Goal: Information Seeking & Learning: Learn about a topic

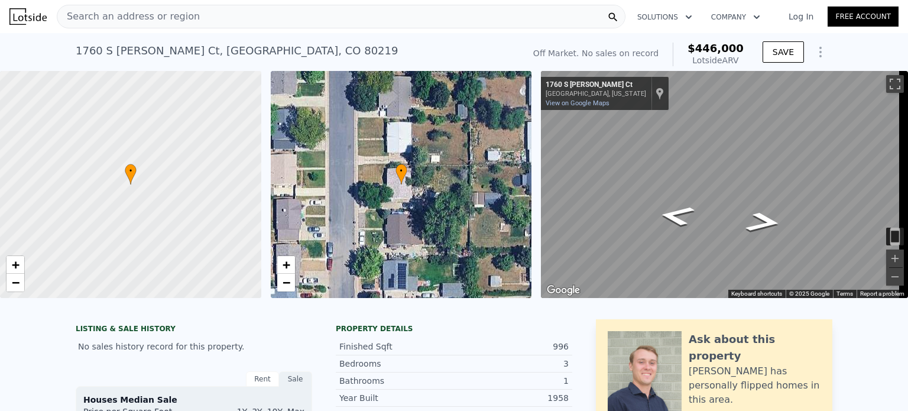
click at [154, 11] on span "Search an address or region" at bounding box center [128, 16] width 142 height 14
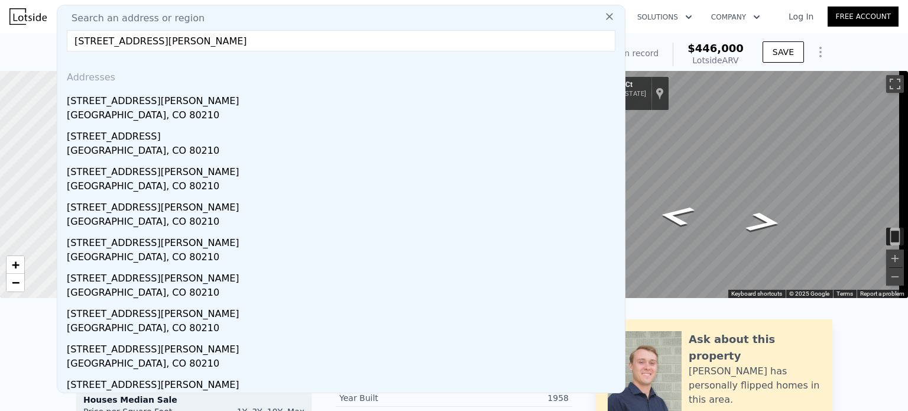
type input "1273 S Clayton Street denver, CO 80210"
click at [157, 98] on div "[STREET_ADDRESS][PERSON_NAME]" at bounding box center [343, 98] width 553 height 19
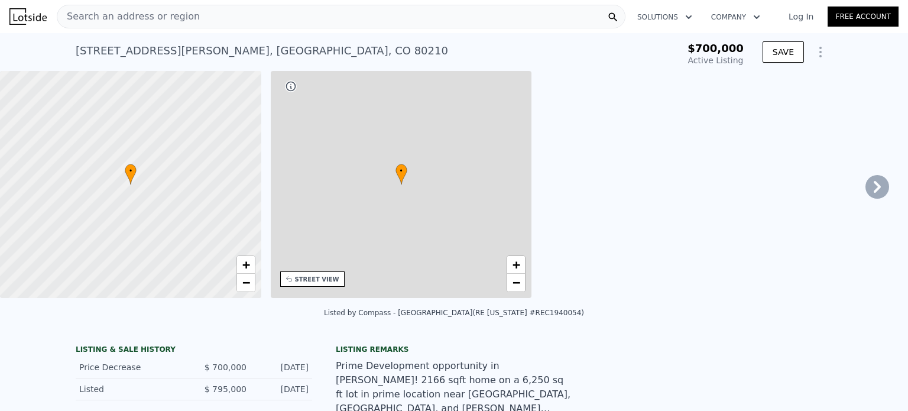
type input "966"
type input "2160"
type input "4690"
type input "6500"
type input "$ 958,000"
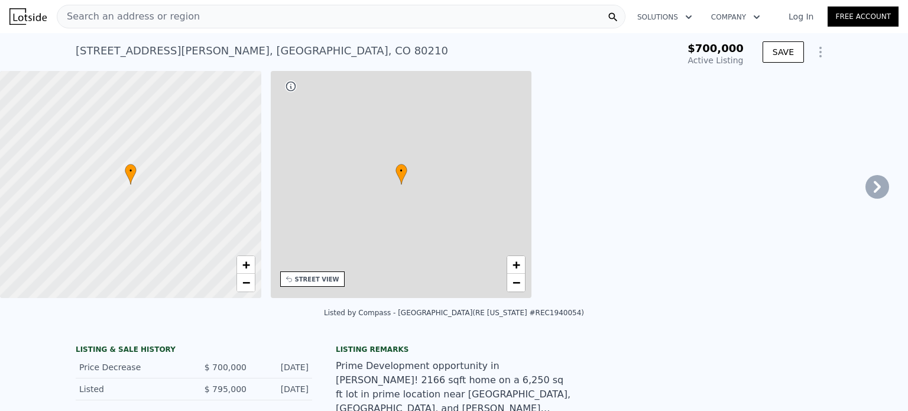
type input "7"
type input "$ 138,101"
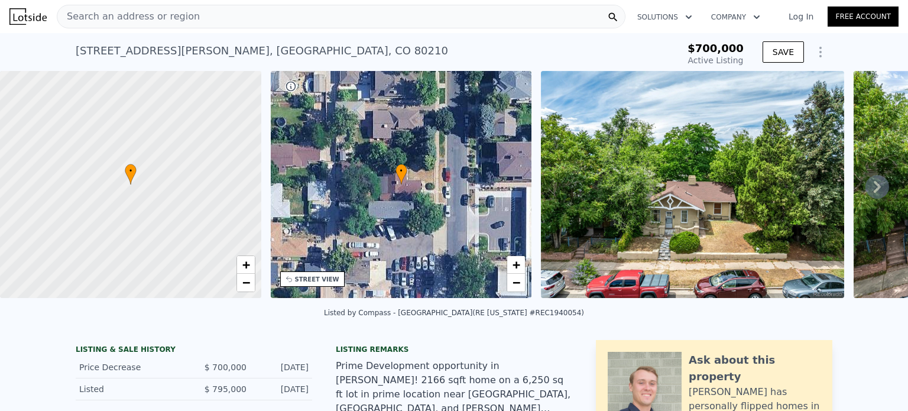
click at [820, 56] on icon "Show Options" at bounding box center [820, 51] width 1 height 9
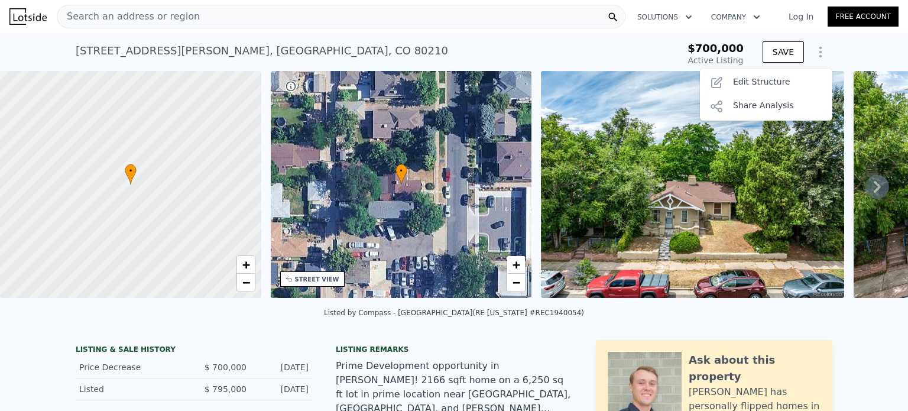
click at [783, 82] on div "Edit Structure" at bounding box center [766, 83] width 132 height 24
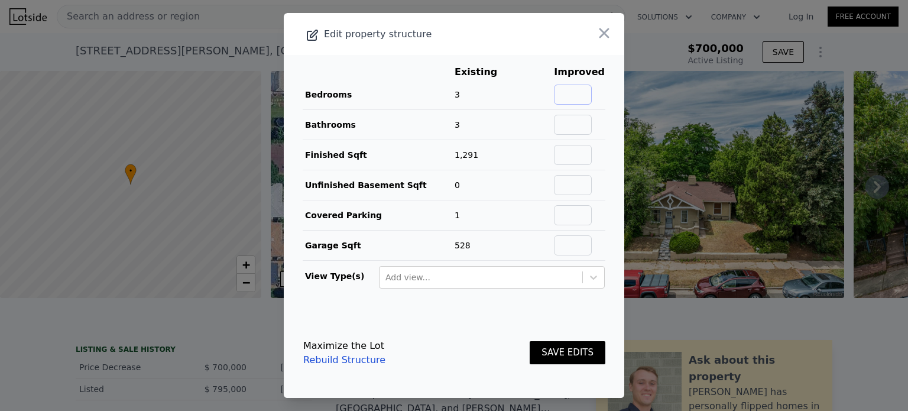
click at [558, 92] on input "text" at bounding box center [573, 94] width 38 height 20
type input "4"
click at [558, 129] on input "text" at bounding box center [573, 125] width 38 height 20
type input "3"
click at [587, 151] on input "text" at bounding box center [573, 155] width 38 height 20
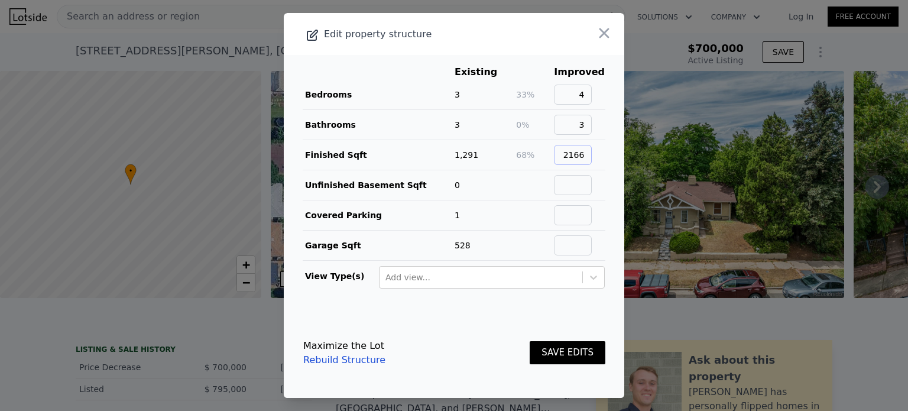
type input "2166"
click at [563, 349] on button "SAVE EDITS" at bounding box center [567, 352] width 76 height 23
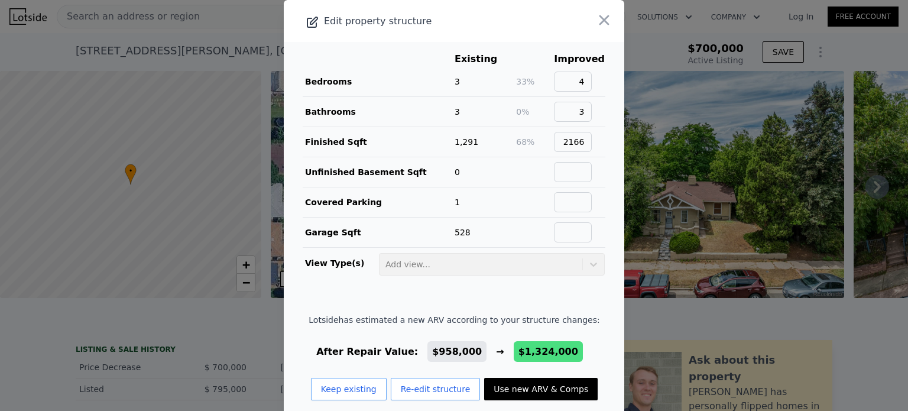
click at [517, 385] on button "Use new ARV & Comps" at bounding box center [540, 389] width 113 height 22
type input "5"
type input "1.75"
type input "3.25"
type input "1722"
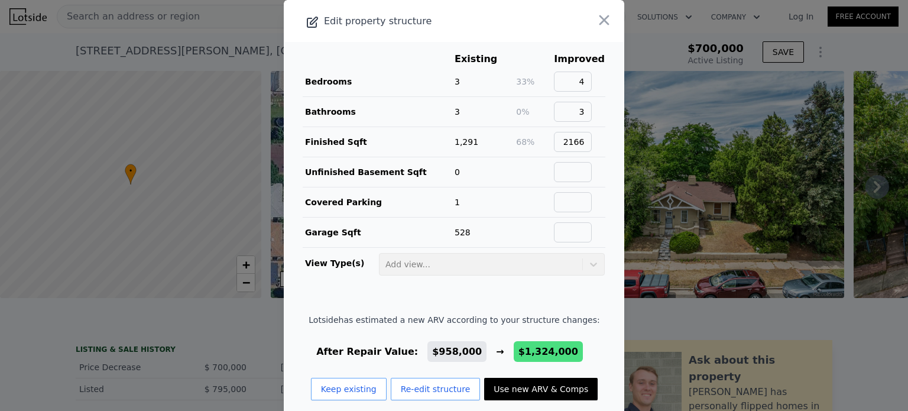
type input "3009"
type input "4750"
type input "9370"
type input "$ 1,324,000"
type input "$ 480,068"
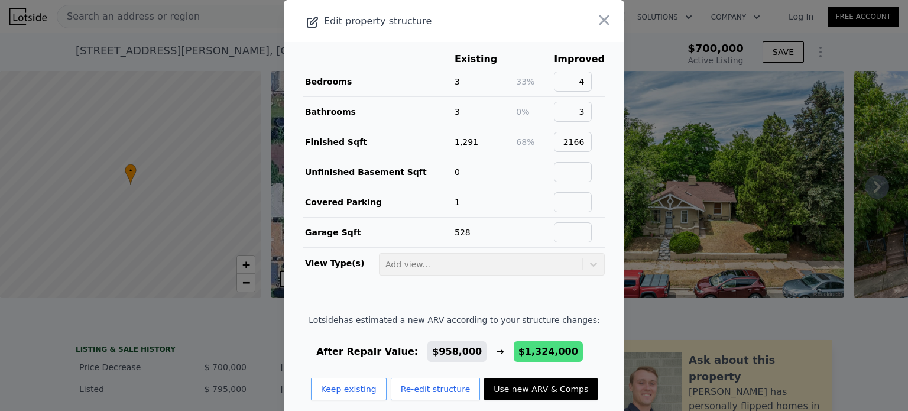
checkbox input "false"
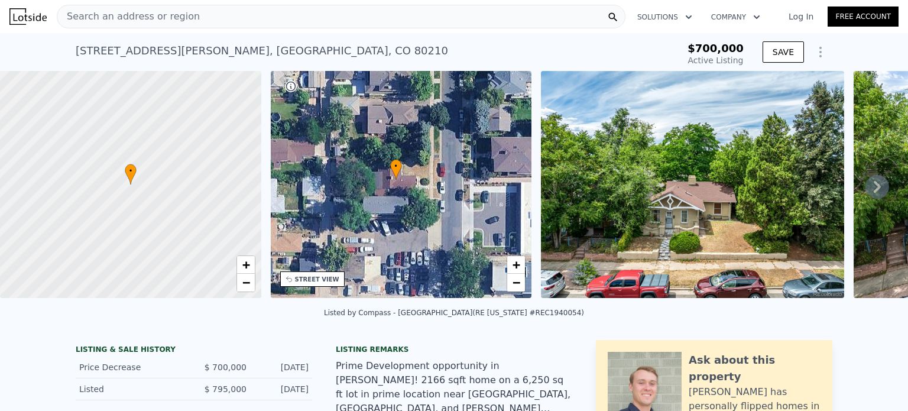
drag, startPoint x: 409, startPoint y: 219, endPoint x: 399, endPoint y: 216, distance: 10.5
click at [399, 216] on div "• + −" at bounding box center [401, 184] width 261 height 227
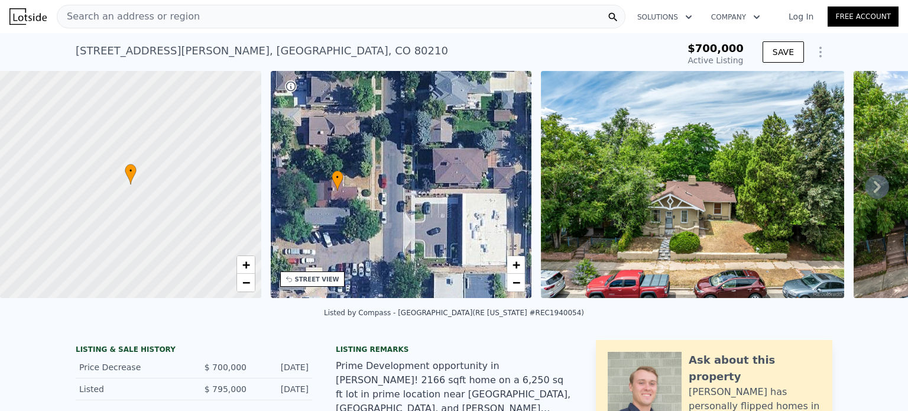
drag, startPoint x: 444, startPoint y: 181, endPoint x: 385, endPoint y: 191, distance: 59.3
click at [385, 191] on div "• + −" at bounding box center [401, 184] width 261 height 227
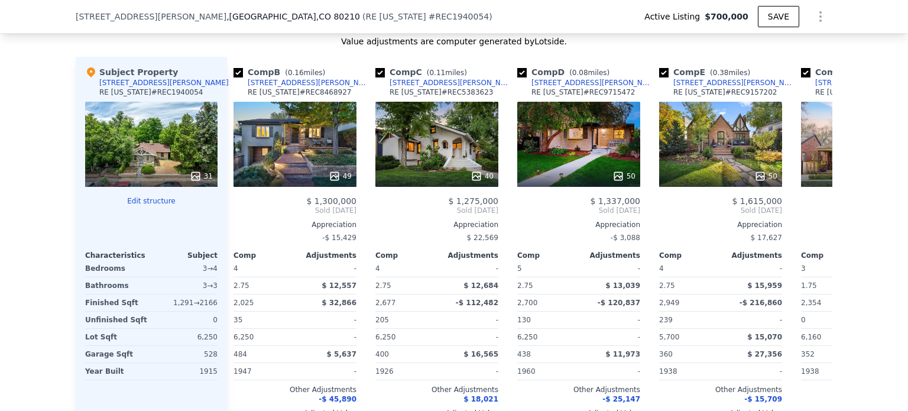
scroll to position [1376, 0]
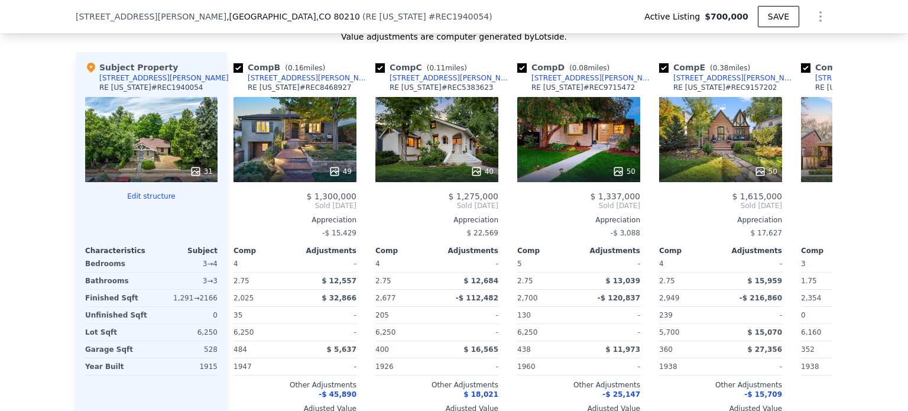
click at [437, 160] on div "40" at bounding box center [436, 139] width 123 height 85
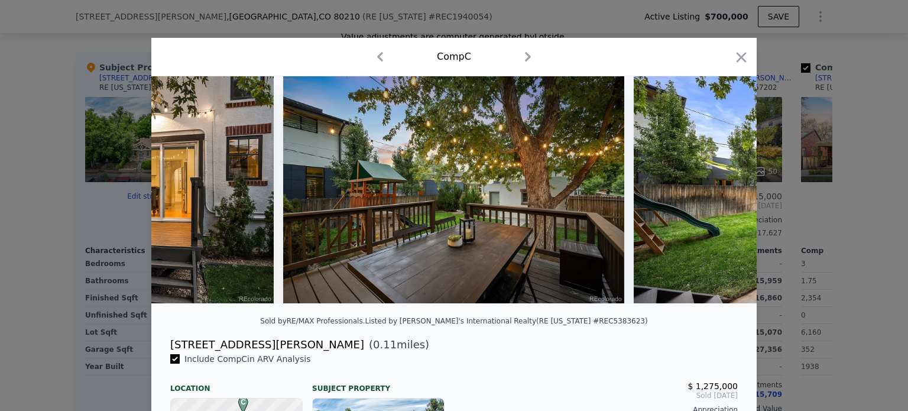
scroll to position [0, 13385]
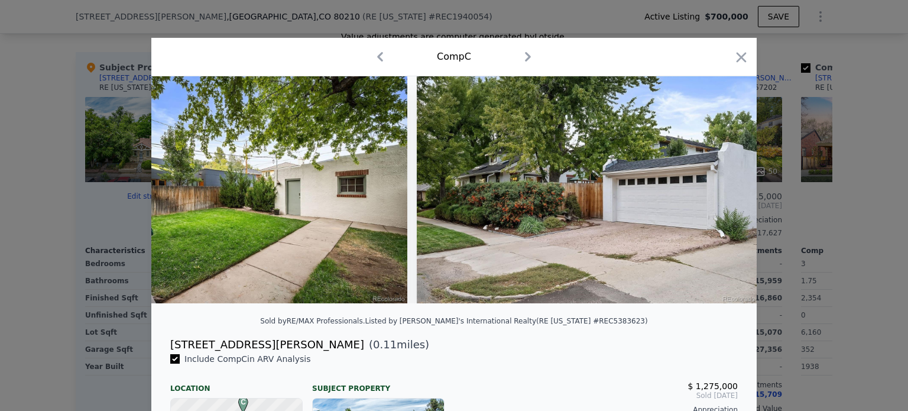
click at [736, 54] on icon "button" at bounding box center [741, 57] width 10 height 10
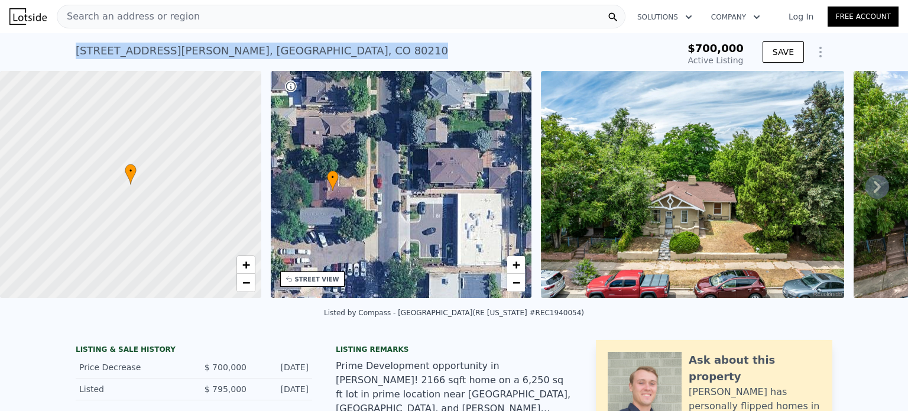
drag, startPoint x: 246, startPoint y: 53, endPoint x: 45, endPoint y: 52, distance: 200.3
click at [45, 52] on div "1273 S Clayton St , Denver , CO 80210 Active at $700k $700,000 Active Listing S…" at bounding box center [454, 52] width 908 height 38
copy div "1273 S Clayton St , Denver , CO 80210"
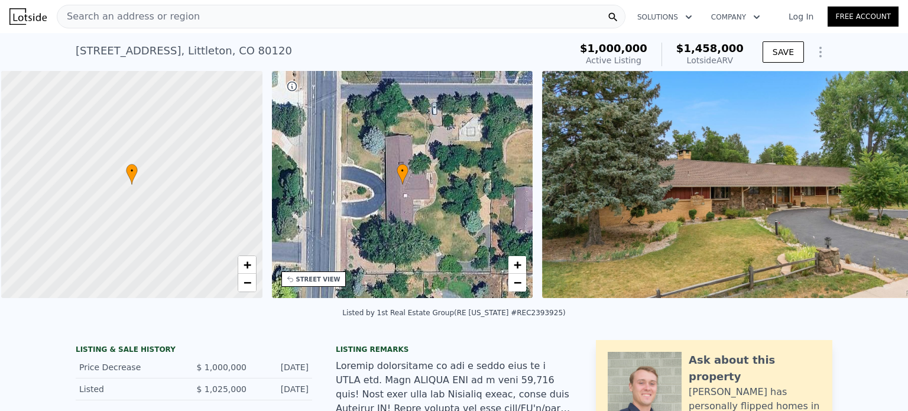
scroll to position [0, 5]
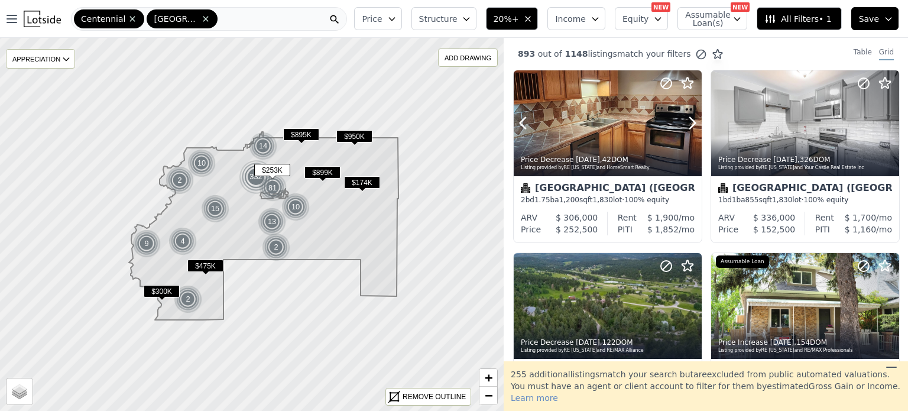
click at [652, 144] on div at bounding box center [607, 148] width 188 height 21
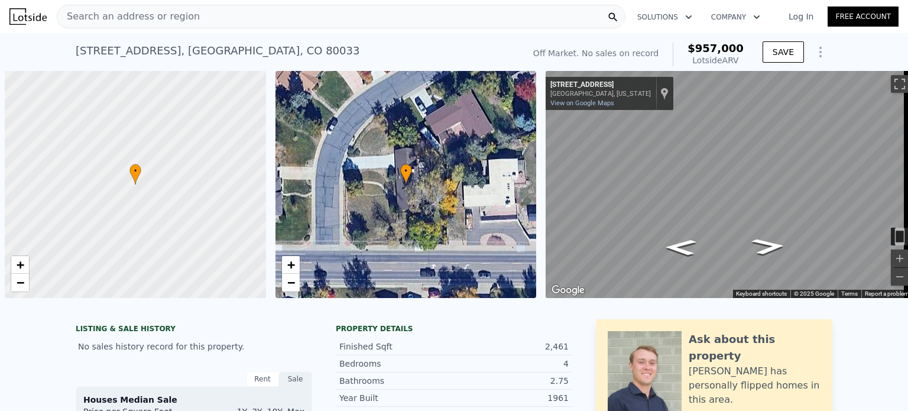
scroll to position [0, 5]
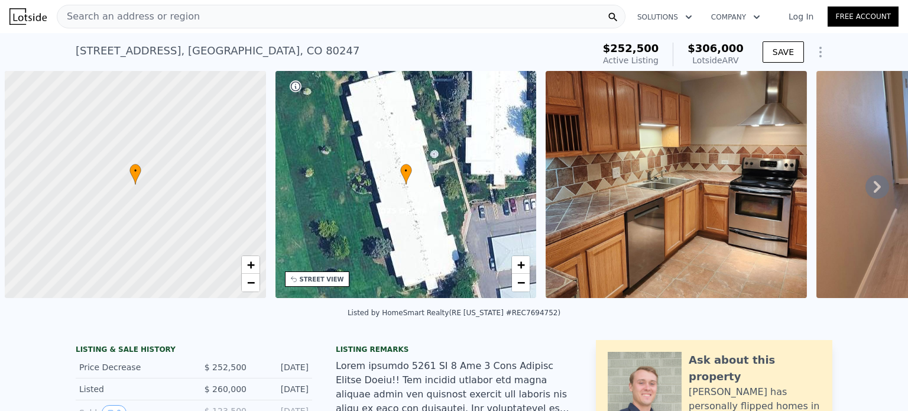
scroll to position [0, 5]
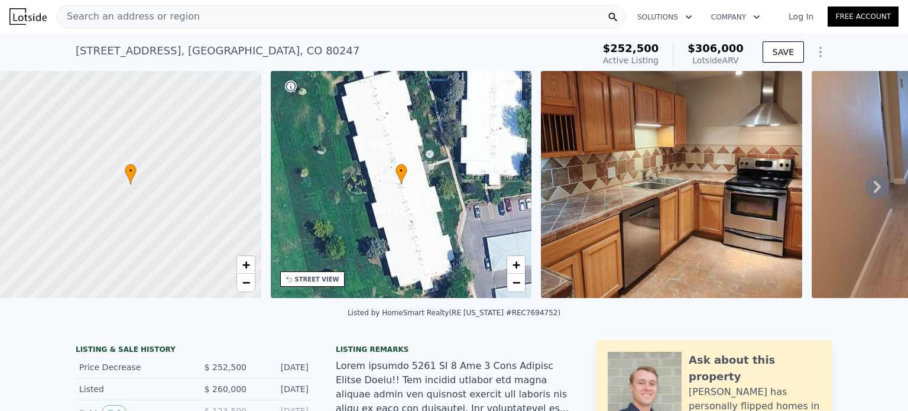
click at [177, 15] on span "Search an address or region" at bounding box center [128, 16] width 142 height 14
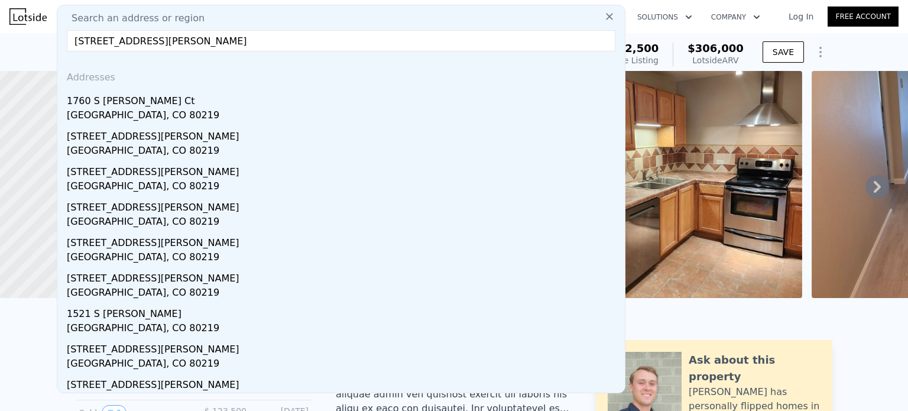
type input "[STREET_ADDRESS][PERSON_NAME]"
click at [125, 104] on div "1760 S [PERSON_NAME] Ct" at bounding box center [343, 98] width 553 height 19
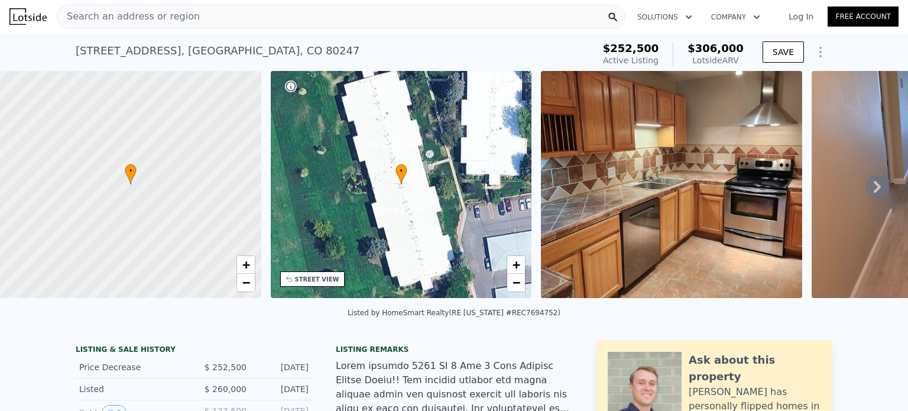
type input "4"
type input "2"
type input "713"
type input "1382"
type input "5670"
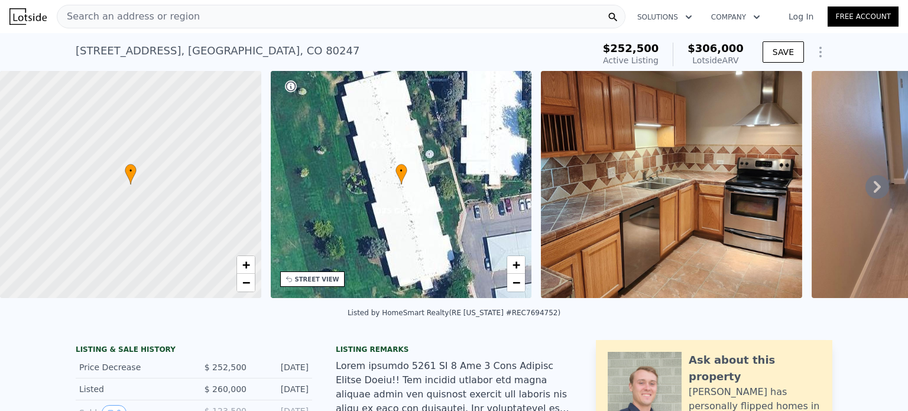
type input "8100"
type input "$ 446,000"
type input "5"
type input "$ 30,003"
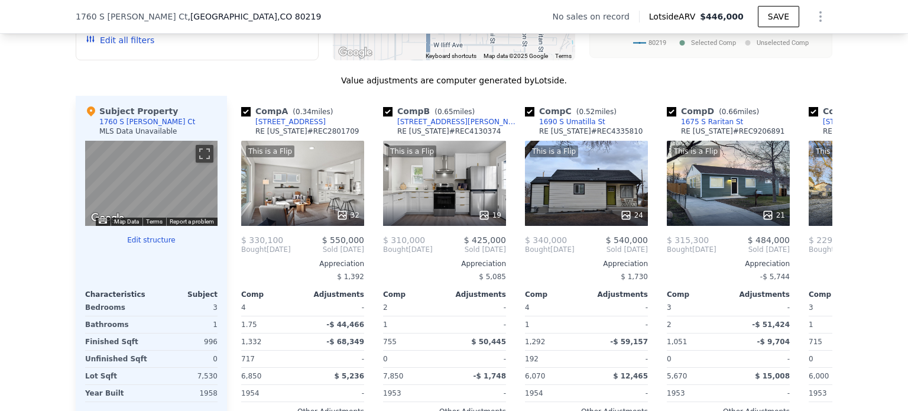
scroll to position [1080, 0]
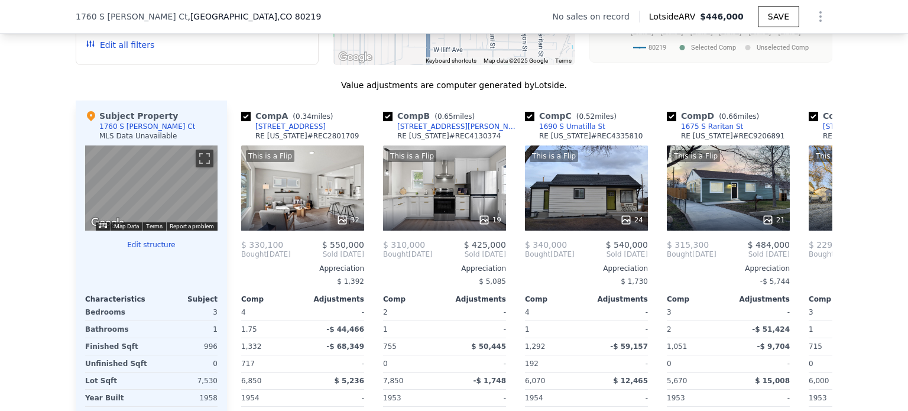
click at [321, 198] on div "This is a Flip 32" at bounding box center [302, 187] width 123 height 85
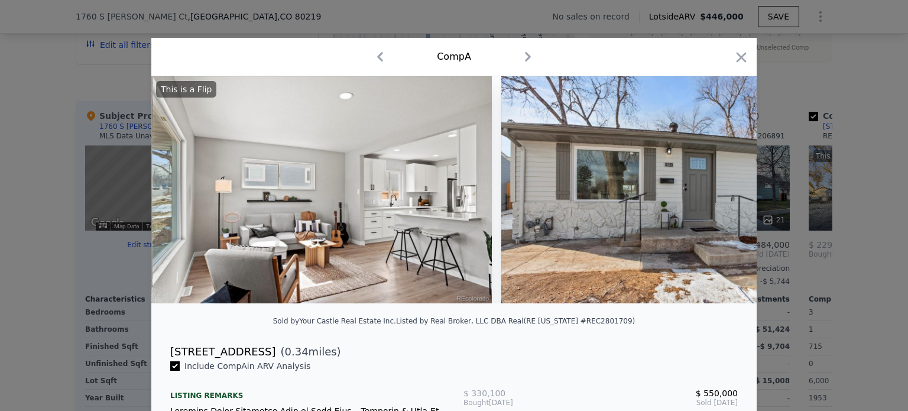
click at [742, 54] on icon "button" at bounding box center [741, 57] width 17 height 17
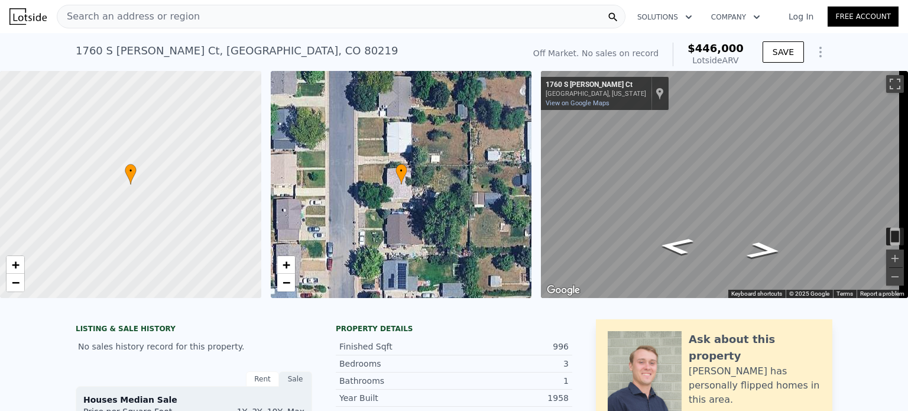
click at [813, 54] on icon "Show Options" at bounding box center [820, 52] width 14 height 14
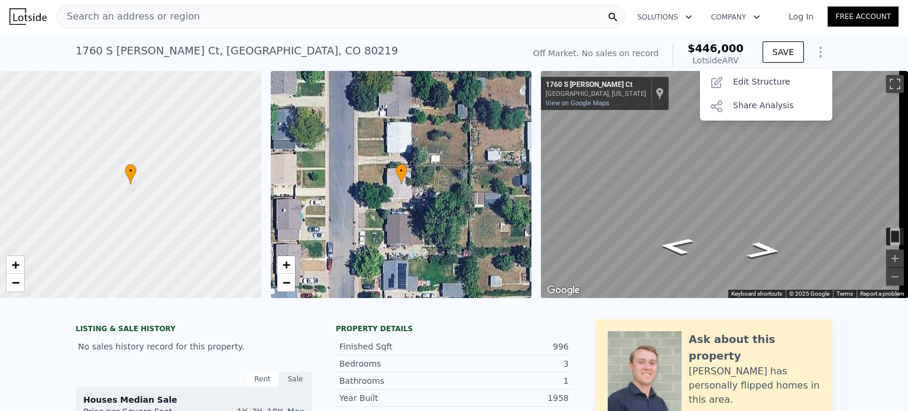
click at [766, 106] on div "Share Analysis" at bounding box center [766, 107] width 132 height 24
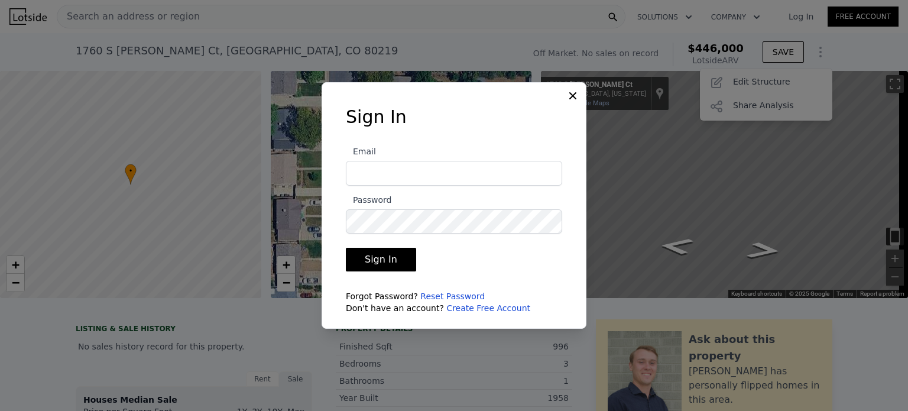
type input "[EMAIL_ADDRESS][DOMAIN_NAME]"
click at [571, 95] on icon at bounding box center [572, 95] width 7 height 7
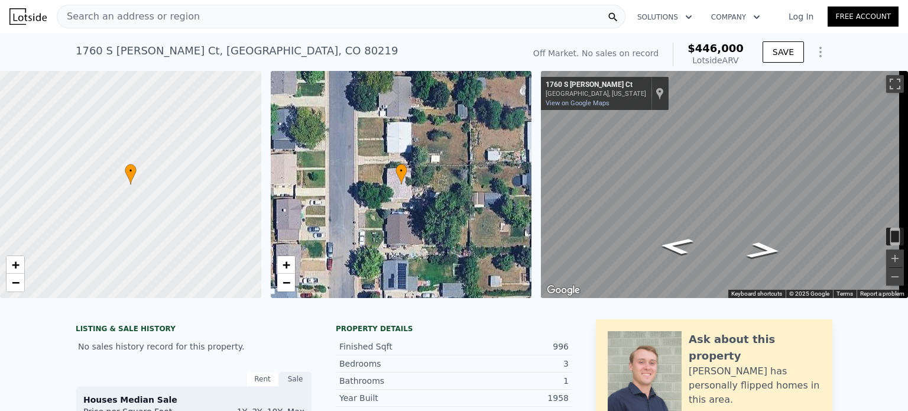
click at [814, 48] on icon "Show Options" at bounding box center [820, 52] width 14 height 14
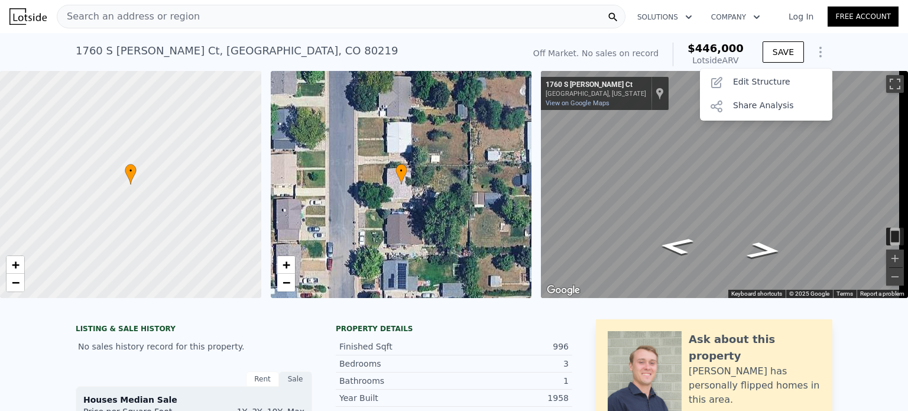
click at [763, 79] on div "Edit Structure" at bounding box center [766, 83] width 132 height 24
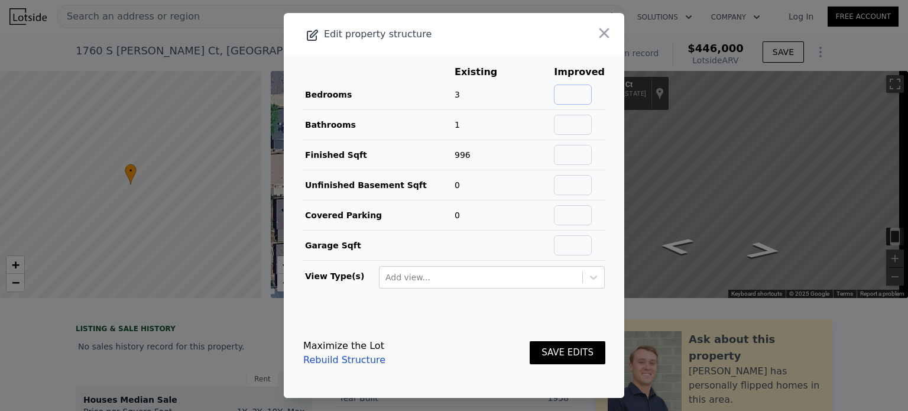
click at [570, 94] on input "text" at bounding box center [573, 94] width 38 height 20
type input "4"
click at [564, 131] on input "text" at bounding box center [573, 125] width 38 height 20
type input "2"
click at [606, 180] on main "Existing Improved Bedrooms 3 33% 4 Bathrooms 1 100% 2 Finished Sqft 996 Unfinis…" at bounding box center [454, 181] width 340 height 253
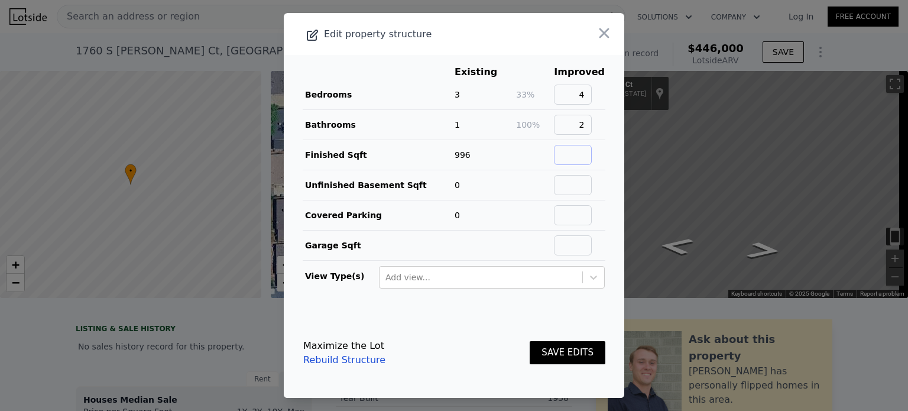
click at [564, 160] on input "text" at bounding box center [573, 155] width 38 height 20
type input "1992"
click at [521, 191] on td at bounding box center [534, 185] width 38 height 30
click at [550, 349] on button "SAVE EDITS" at bounding box center [567, 352] width 76 height 23
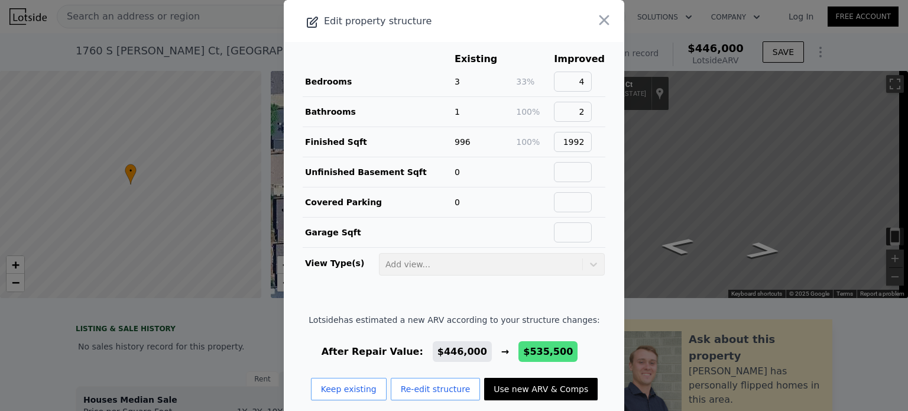
click at [513, 382] on button "Use new ARV & Comps" at bounding box center [540, 389] width 113 height 22
type input "3"
type input "5"
type input "1459"
type input "2090"
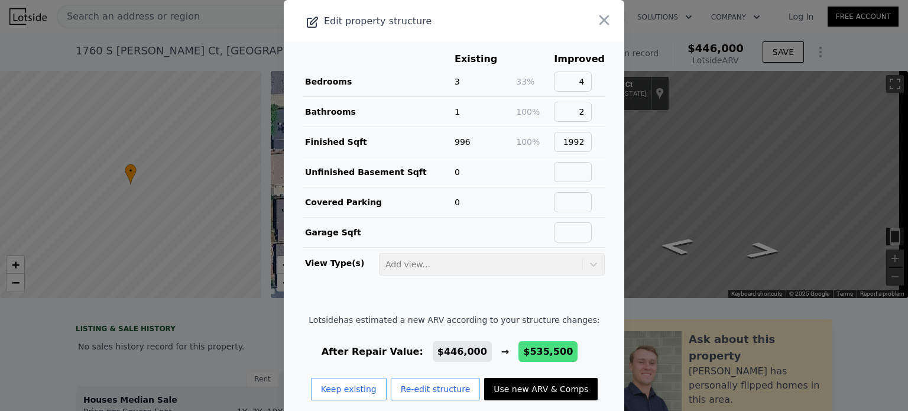
type input "6010"
type input "9150"
type input "$ 535,500"
type input "$ 113,684"
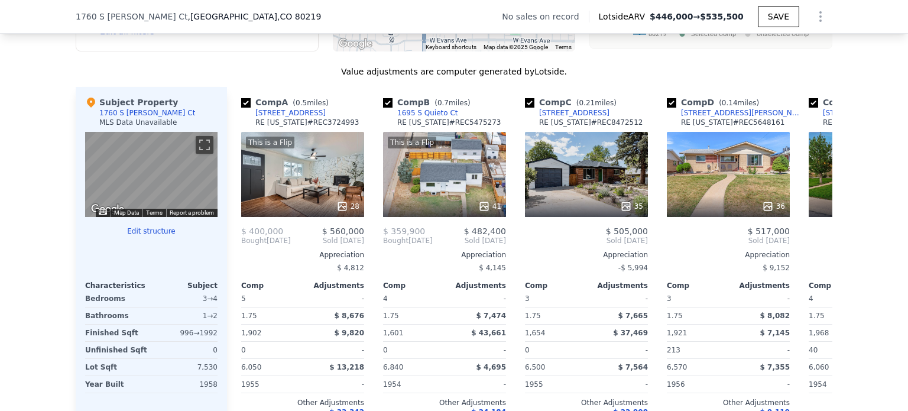
scroll to position [1085, 0]
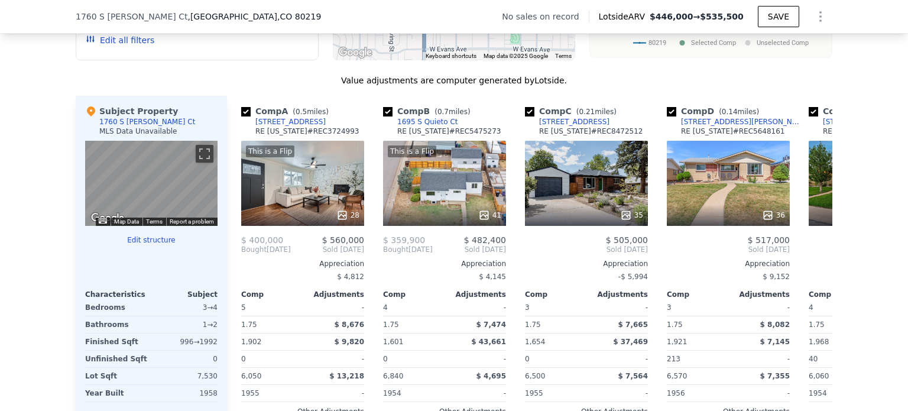
click at [323, 185] on div "This is a Flip 28" at bounding box center [302, 183] width 123 height 85
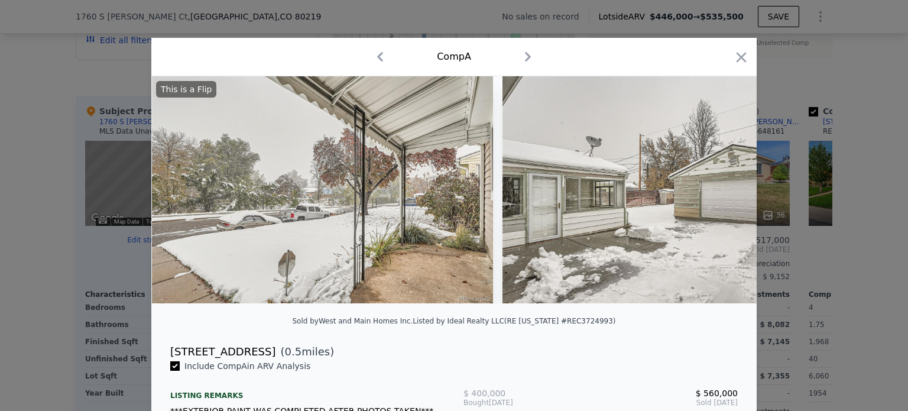
scroll to position [0, 9195]
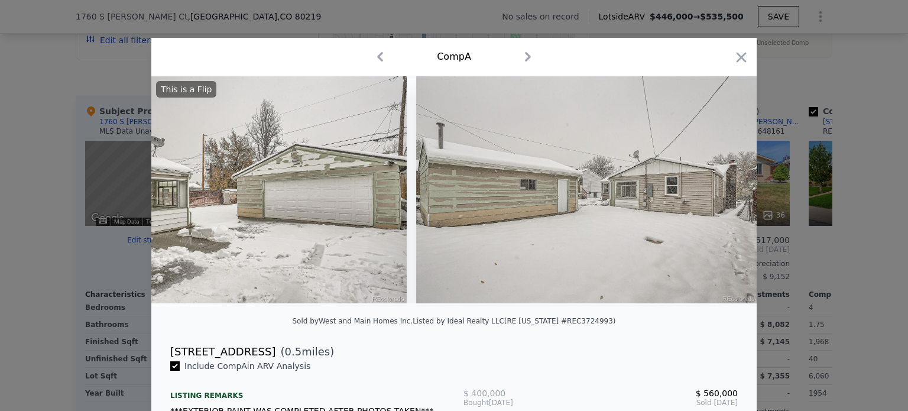
click at [733, 59] on icon "button" at bounding box center [741, 57] width 17 height 17
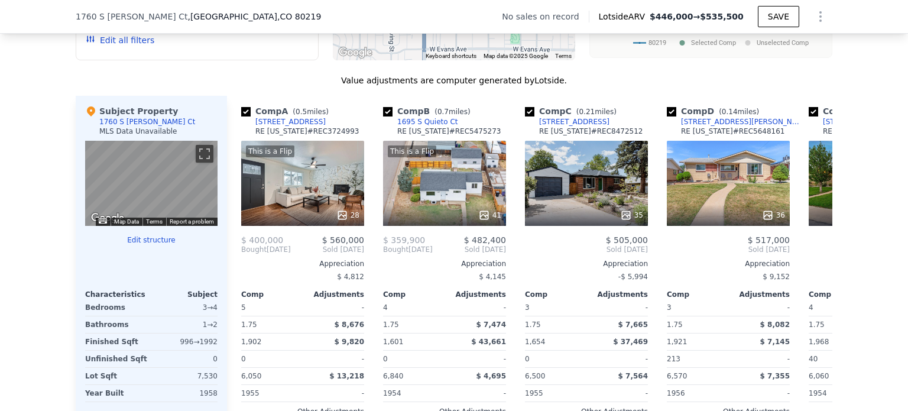
click at [457, 200] on div "This is a Flip 41" at bounding box center [444, 183] width 123 height 85
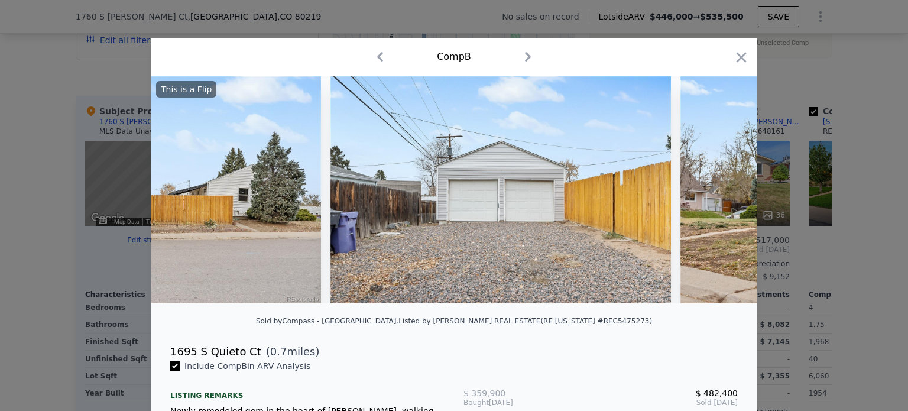
scroll to position [0, 14172]
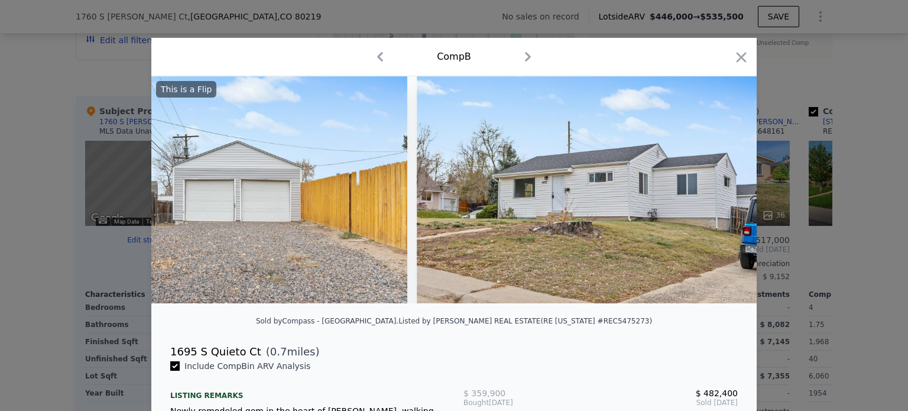
click at [740, 61] on icon "button" at bounding box center [741, 57] width 10 height 10
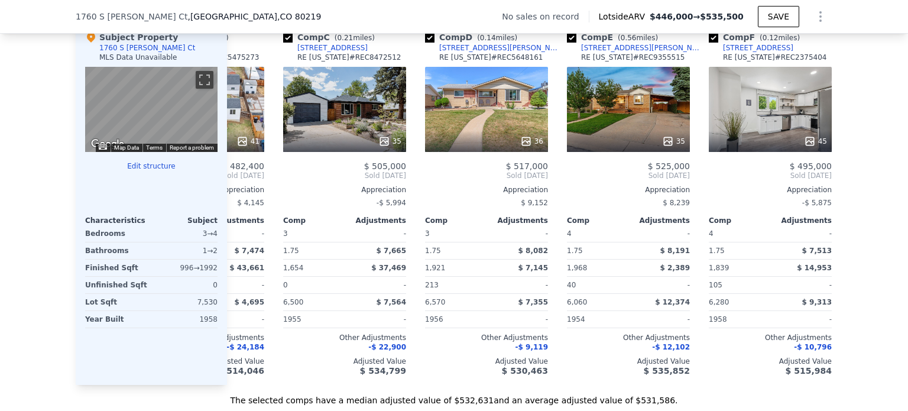
scroll to position [1158, 0]
click at [616, 127] on div "35" at bounding box center [628, 109] width 123 height 85
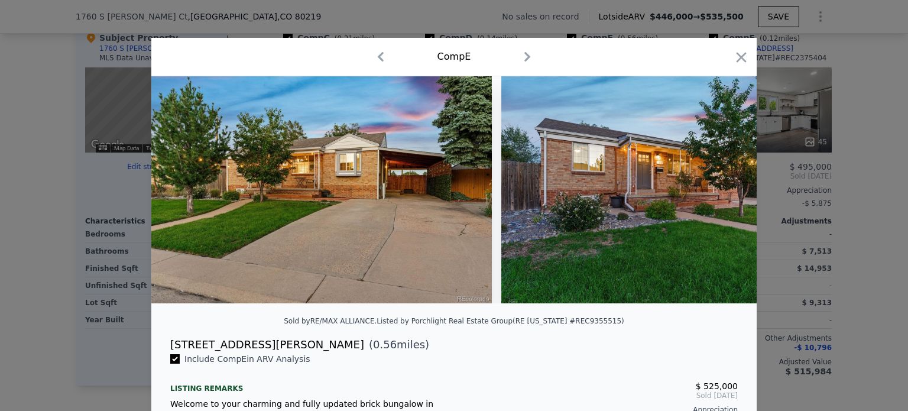
click at [376, 252] on img at bounding box center [321, 189] width 340 height 227
click at [734, 61] on icon "button" at bounding box center [741, 57] width 17 height 17
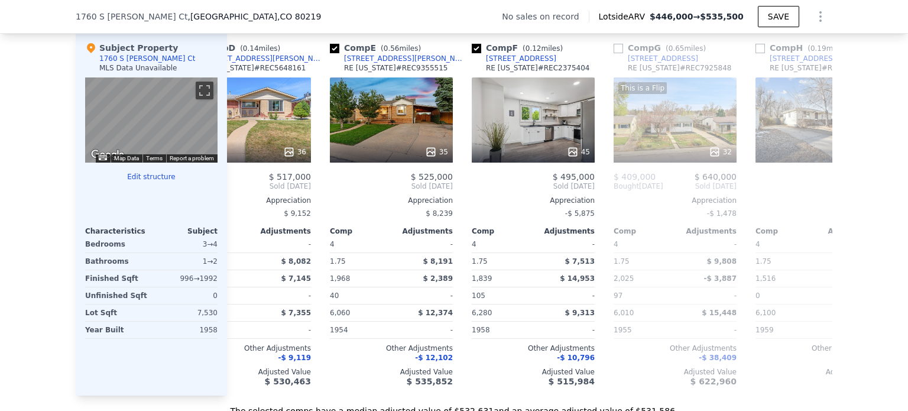
scroll to position [1147, 0]
click at [527, 125] on div "45" at bounding box center [533, 120] width 123 height 85
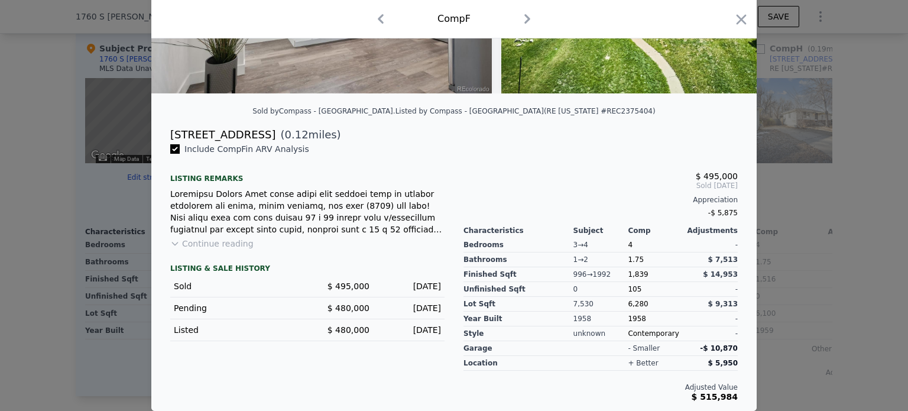
scroll to position [217, 0]
drag, startPoint x: 741, startPoint y: 30, endPoint x: 739, endPoint y: 22, distance: 7.9
click at [739, 22] on div at bounding box center [741, 21] width 17 height 21
click at [739, 22] on icon "button" at bounding box center [741, 19] width 10 height 10
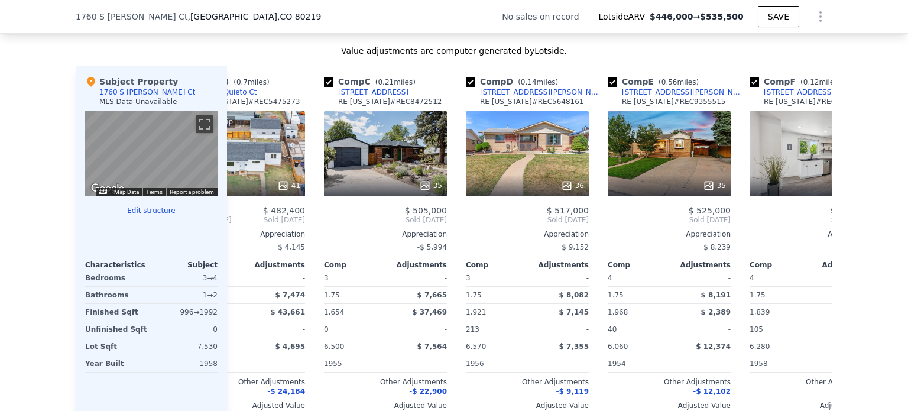
scroll to position [1117, 0]
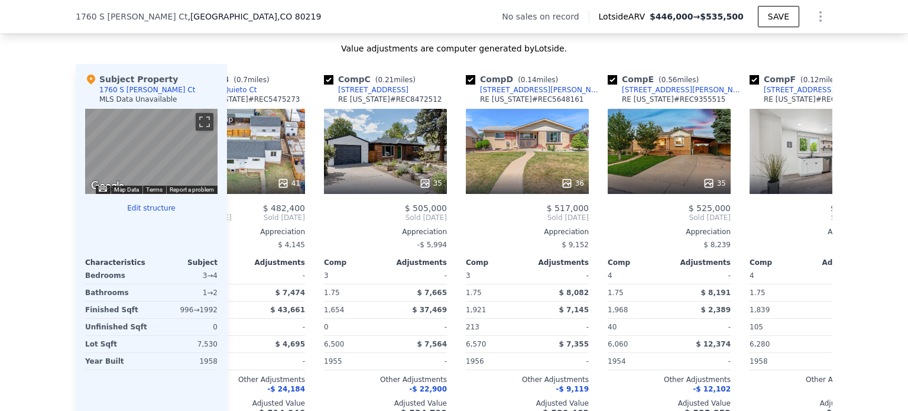
click at [537, 180] on div at bounding box center [527, 183] width 123 height 21
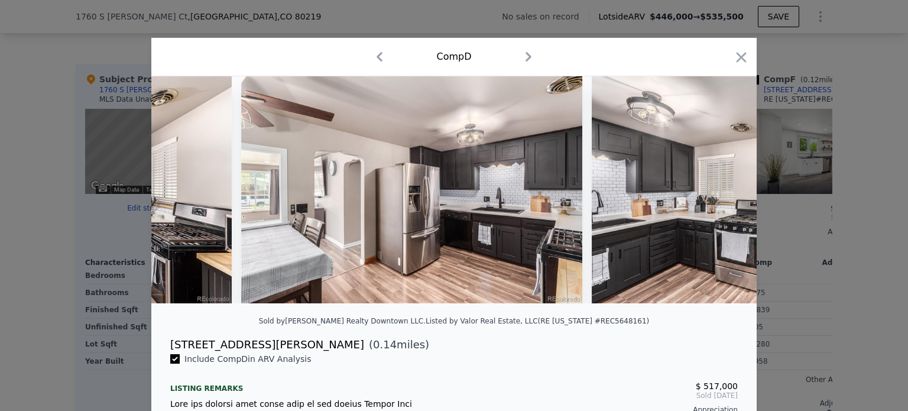
scroll to position [0, 428]
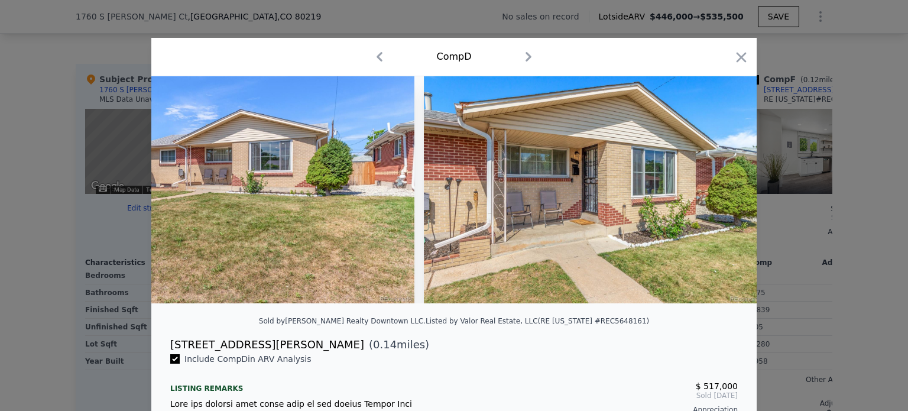
click at [736, 57] on icon "button" at bounding box center [741, 57] width 10 height 10
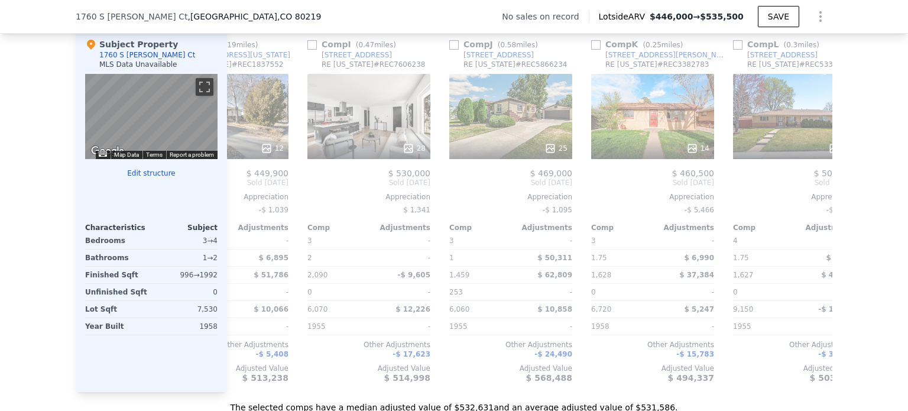
scroll to position [1151, 0]
click at [655, 141] on div "14" at bounding box center [652, 116] width 123 height 85
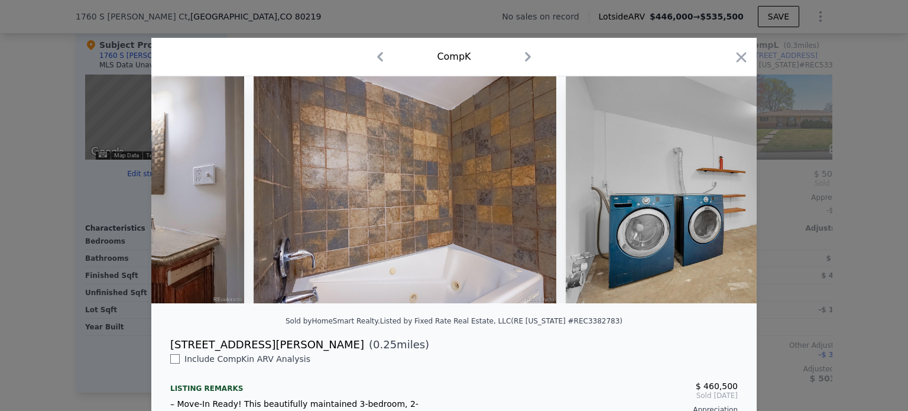
scroll to position [0, 3333]
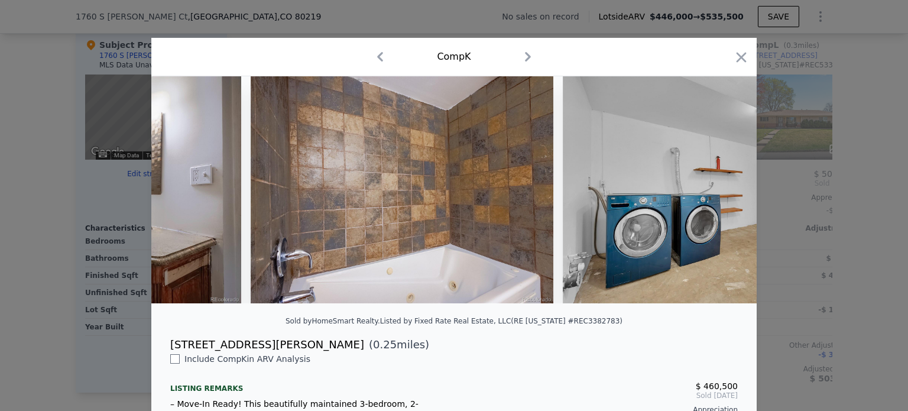
click at [797, 236] on div at bounding box center [454, 205] width 908 height 411
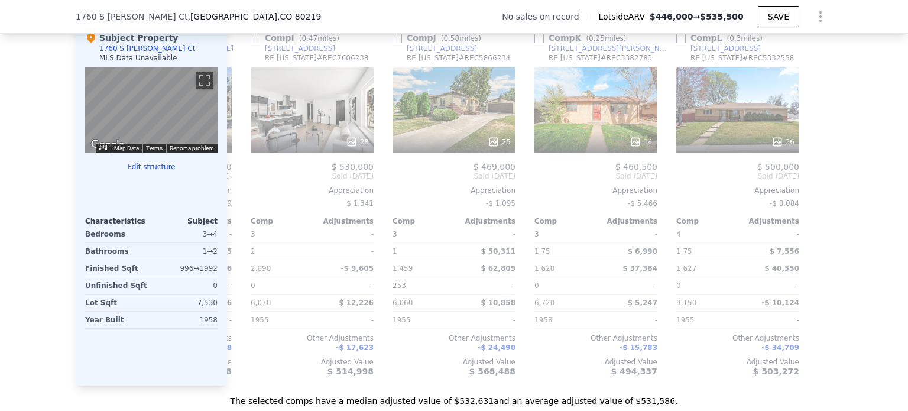
scroll to position [1156, 0]
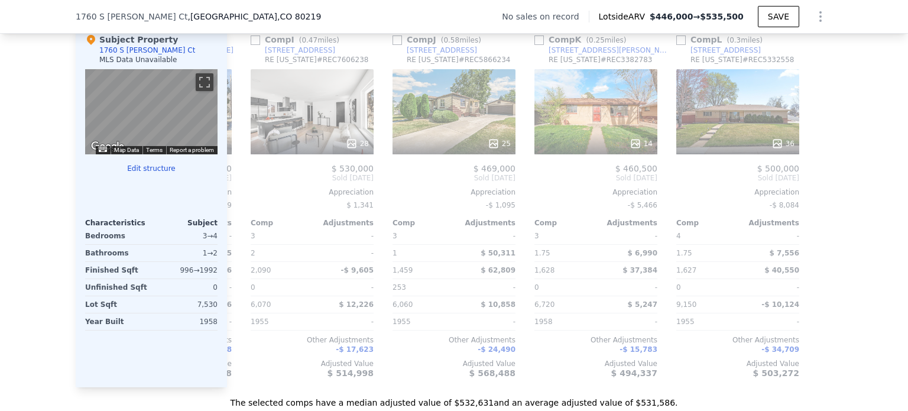
click at [707, 144] on div at bounding box center [737, 143] width 123 height 21
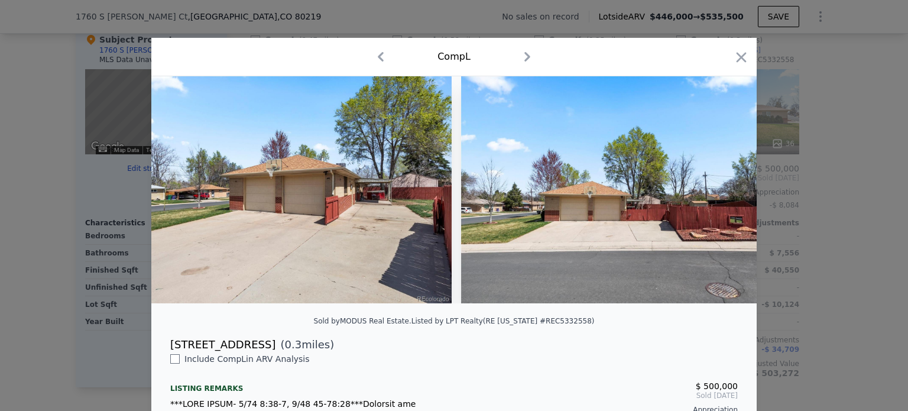
scroll to position [0, 11709]
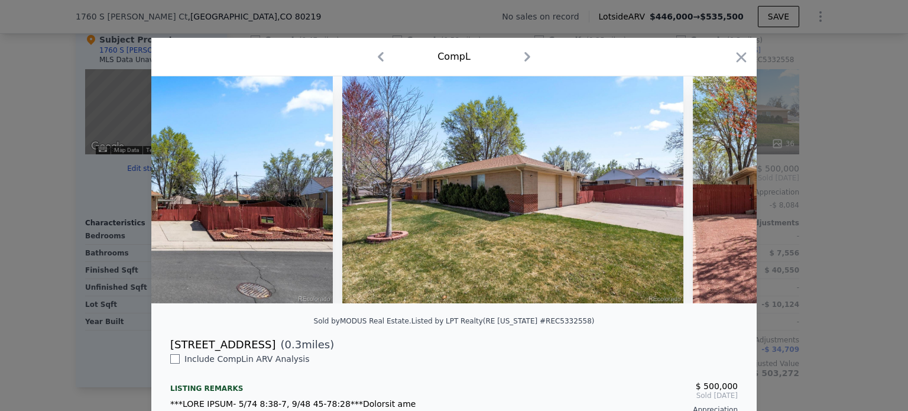
click at [739, 56] on icon "button" at bounding box center [741, 57] width 17 height 17
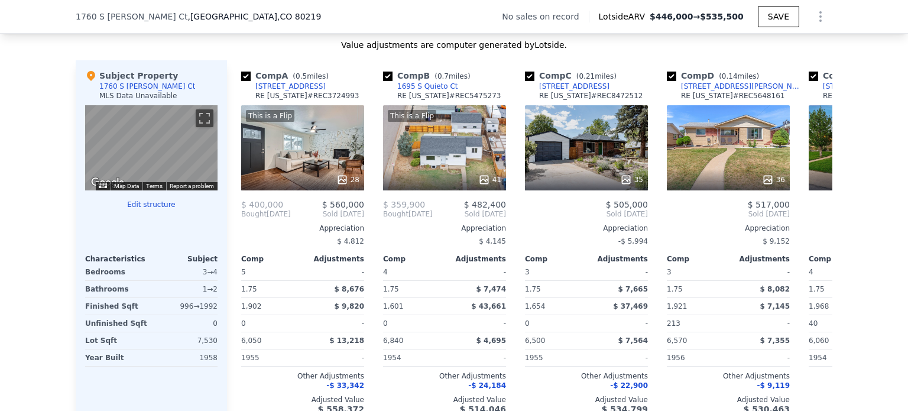
scroll to position [1111, 0]
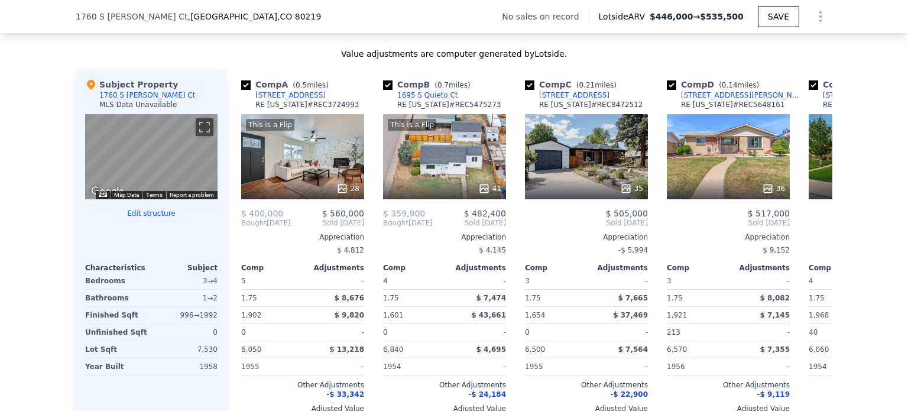
click at [335, 167] on div "This is a Flip 28" at bounding box center [302, 156] width 123 height 85
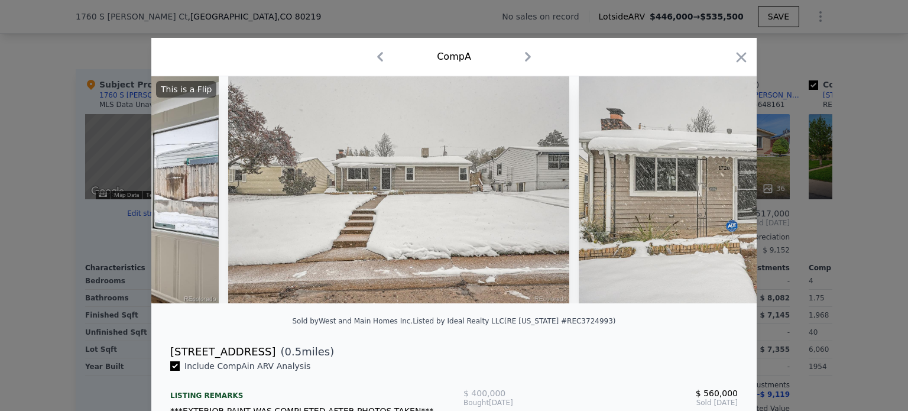
scroll to position [0, 9195]
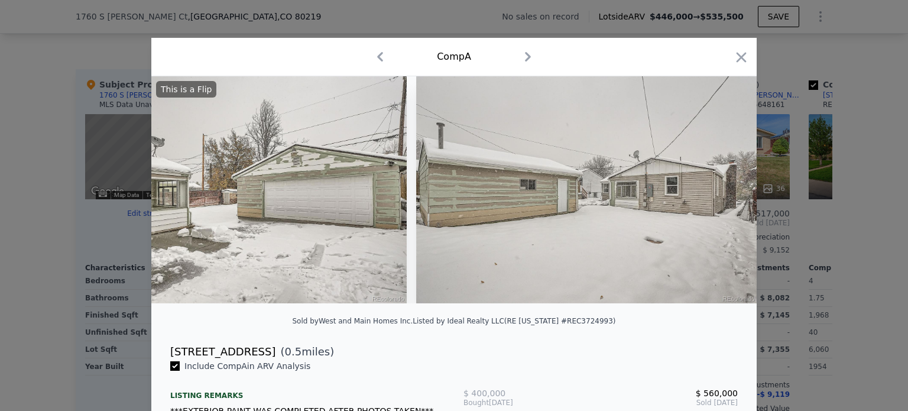
click at [737, 60] on icon "button" at bounding box center [741, 57] width 17 height 17
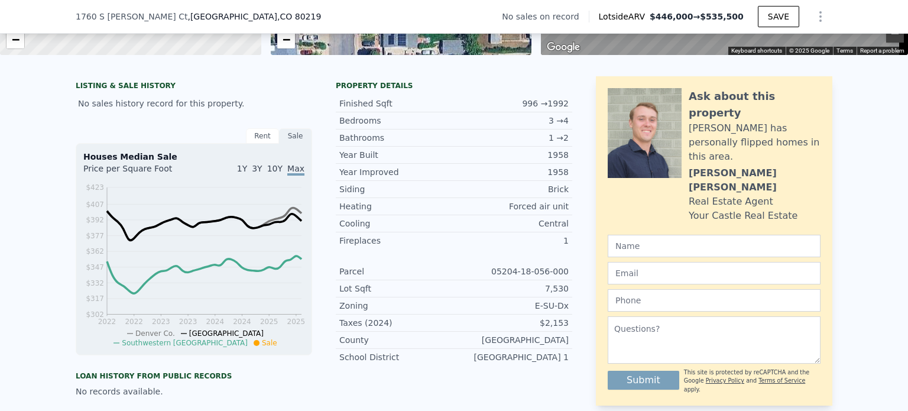
scroll to position [28, 0]
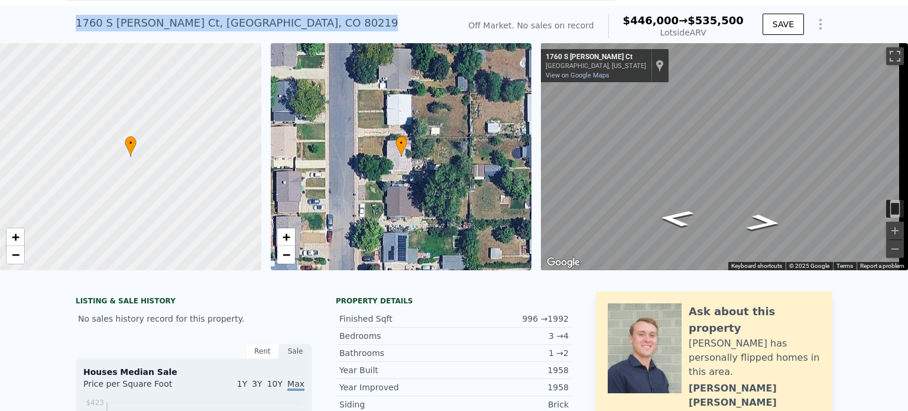
drag, startPoint x: 233, startPoint y: 31, endPoint x: 64, endPoint y: 39, distance: 169.8
click at [64, 39] on div "[STREET_ADDRESS][PERSON_NAME] No sales on record (~ARV $446k → $535,500 ) Off M…" at bounding box center [454, 24] width 908 height 38
copy div "[STREET_ADDRESS][PERSON_NAME]"
